Goal: Information Seeking & Learning: Learn about a topic

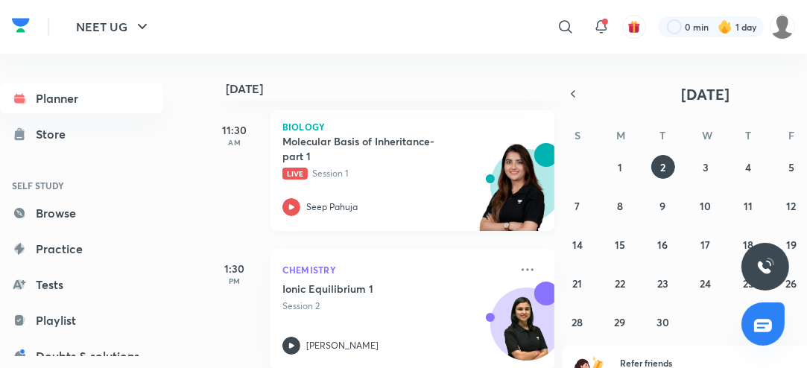
scroll to position [80, 0]
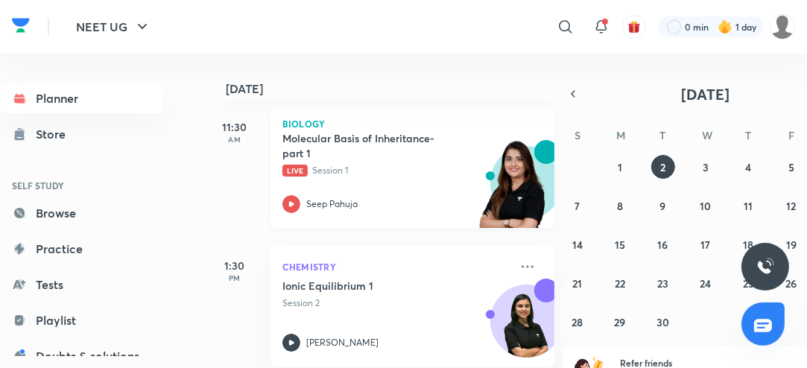
click at [295, 206] on icon at bounding box center [291, 204] width 18 height 18
